Goal: Find specific page/section

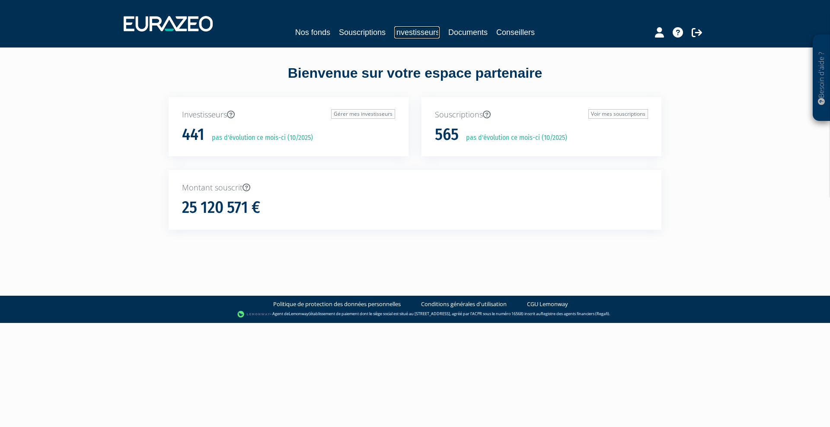
click at [426, 30] on link "Investisseurs" at bounding box center [416, 32] width 45 height 12
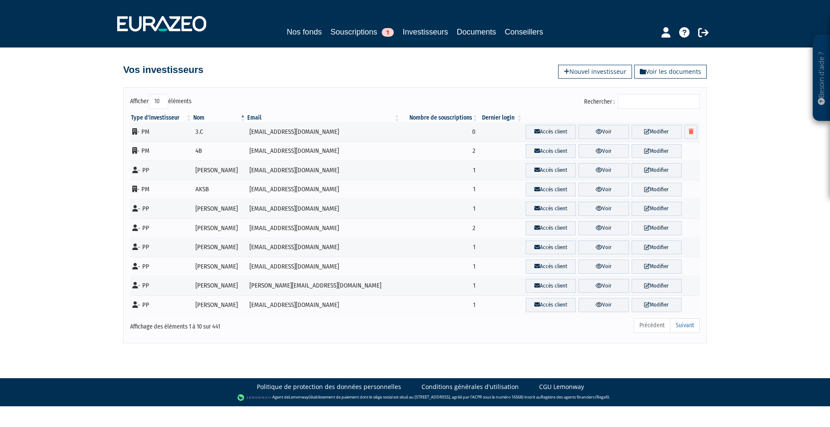
click at [666, 97] on input "Rechercher :" at bounding box center [658, 101] width 82 height 15
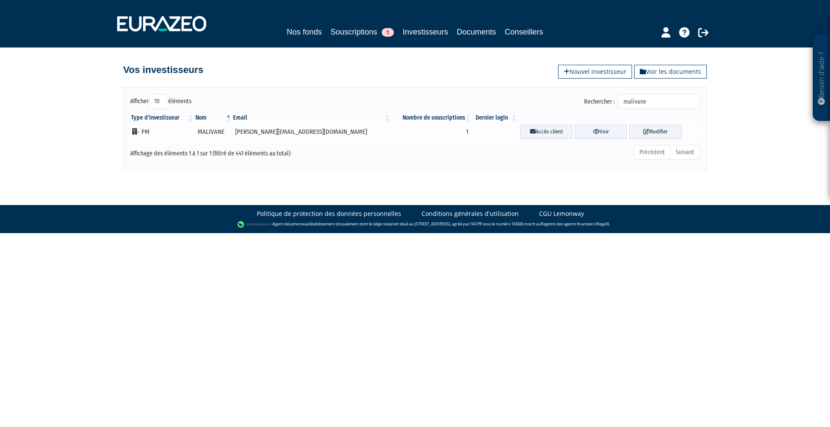
type input "malivane"
click at [584, 129] on link "Voir" at bounding box center [601, 132] width 52 height 14
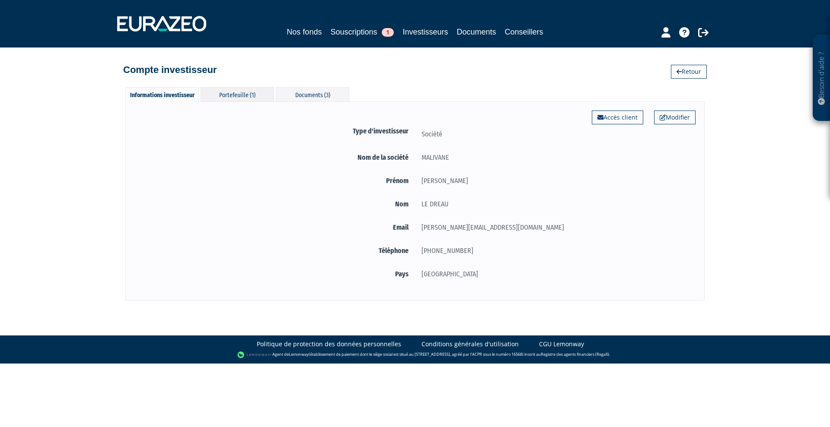
click at [228, 99] on div "Portefeuille (1)" at bounding box center [236, 94] width 73 height 14
